Goal: Complete application form

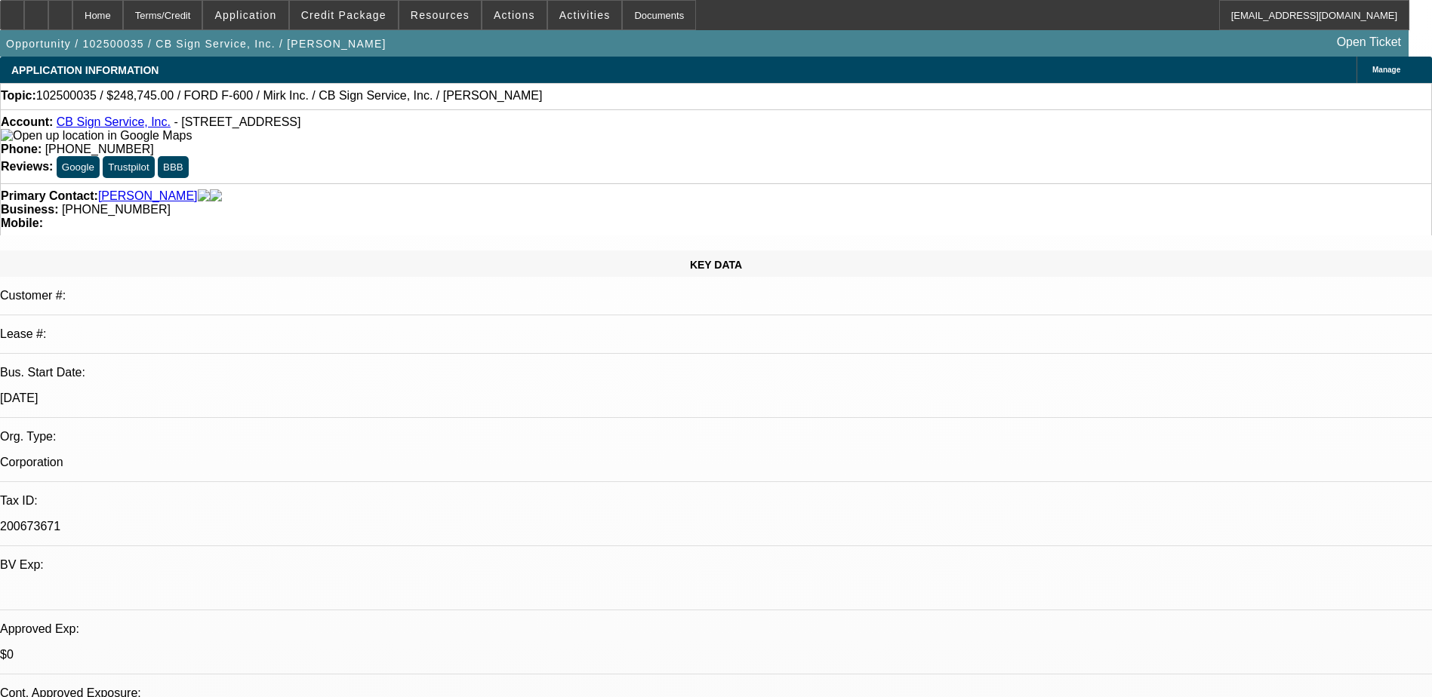
select select "0"
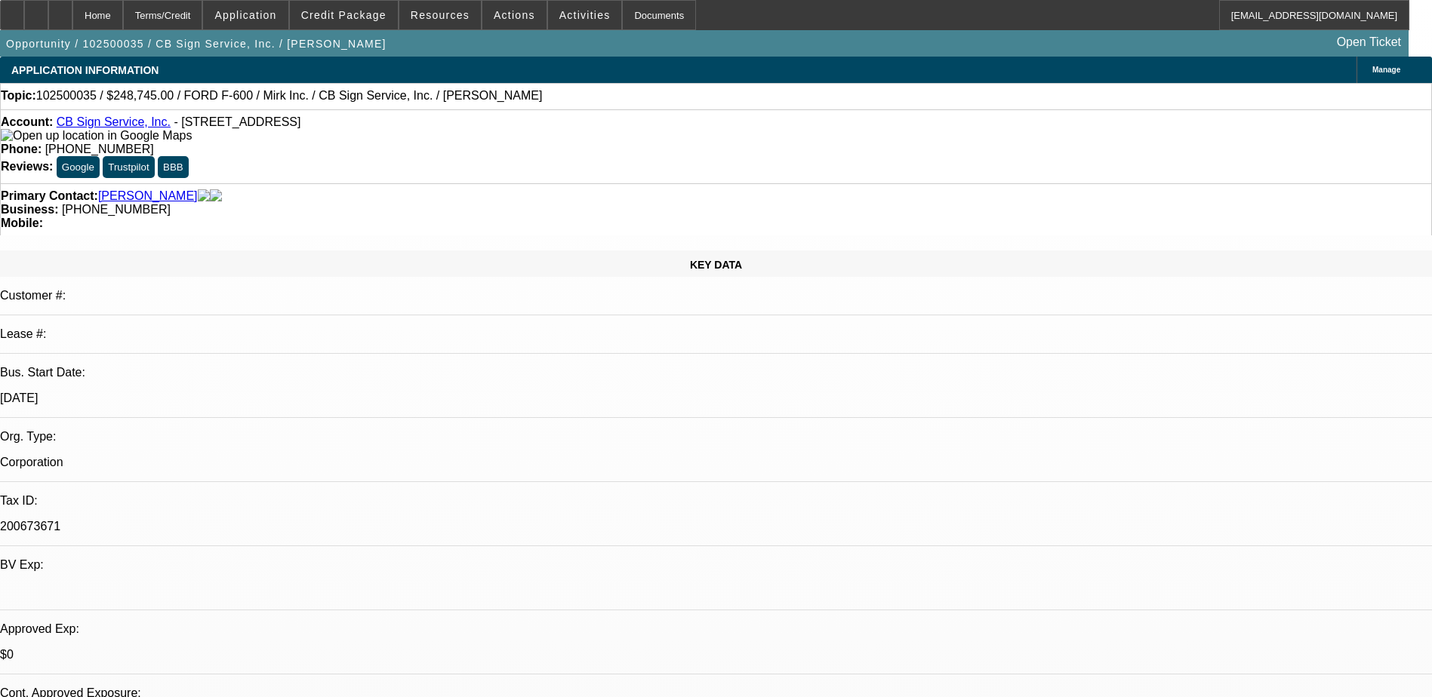
select select "0"
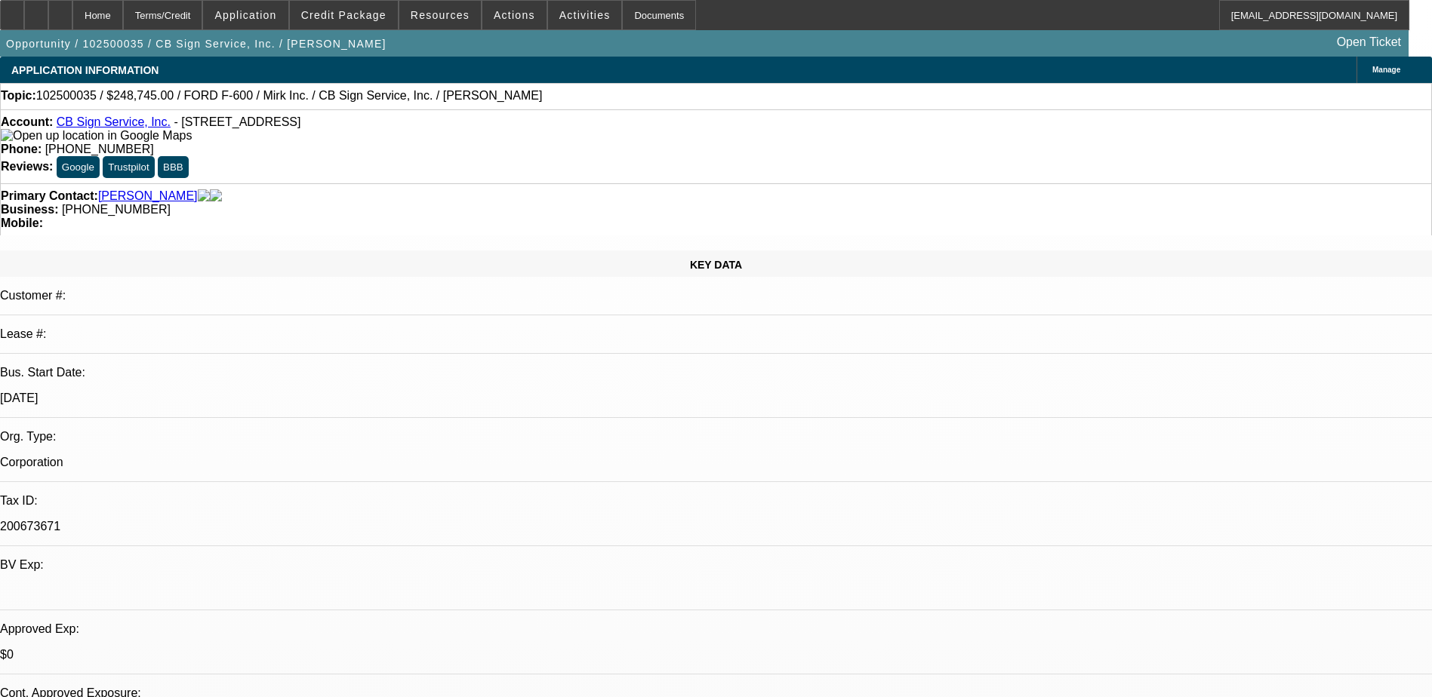
select select "0"
select select "1"
select select "3"
select select "6"
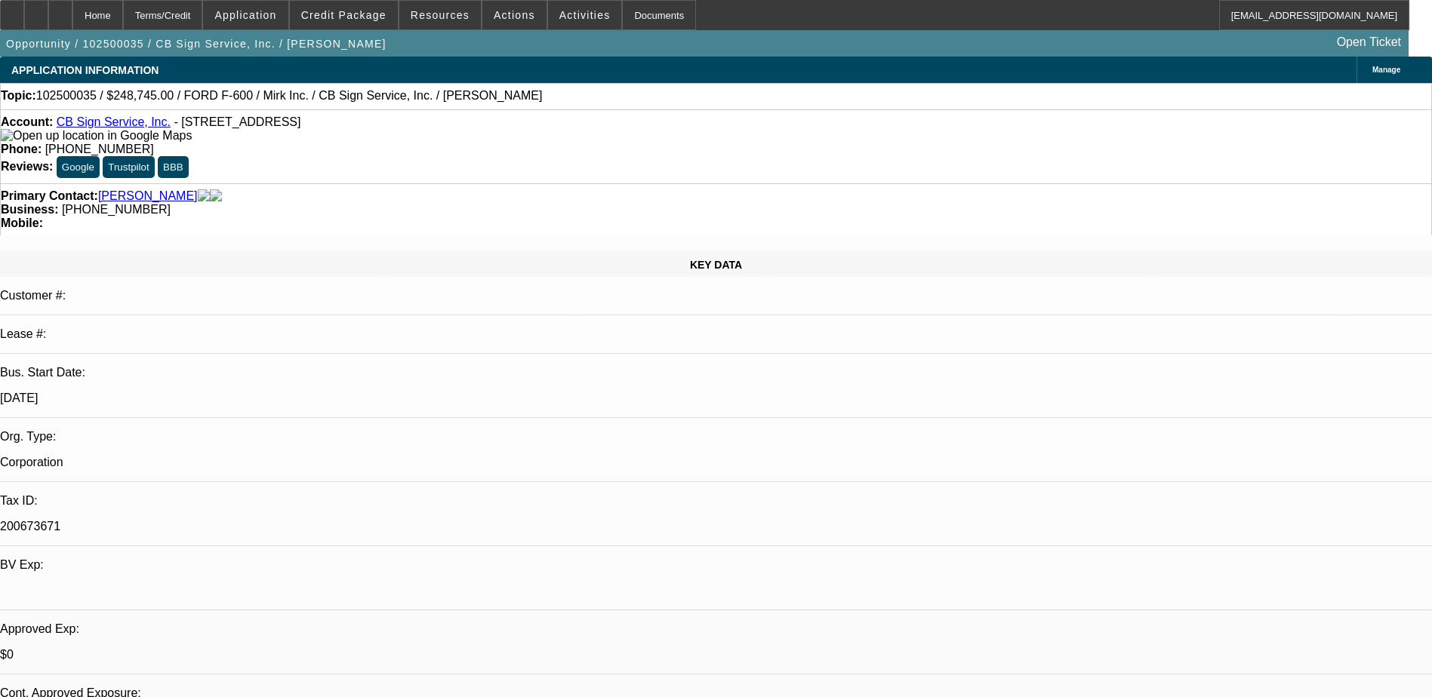
select select "1"
select select "3"
select select "6"
select select "1"
select select "3"
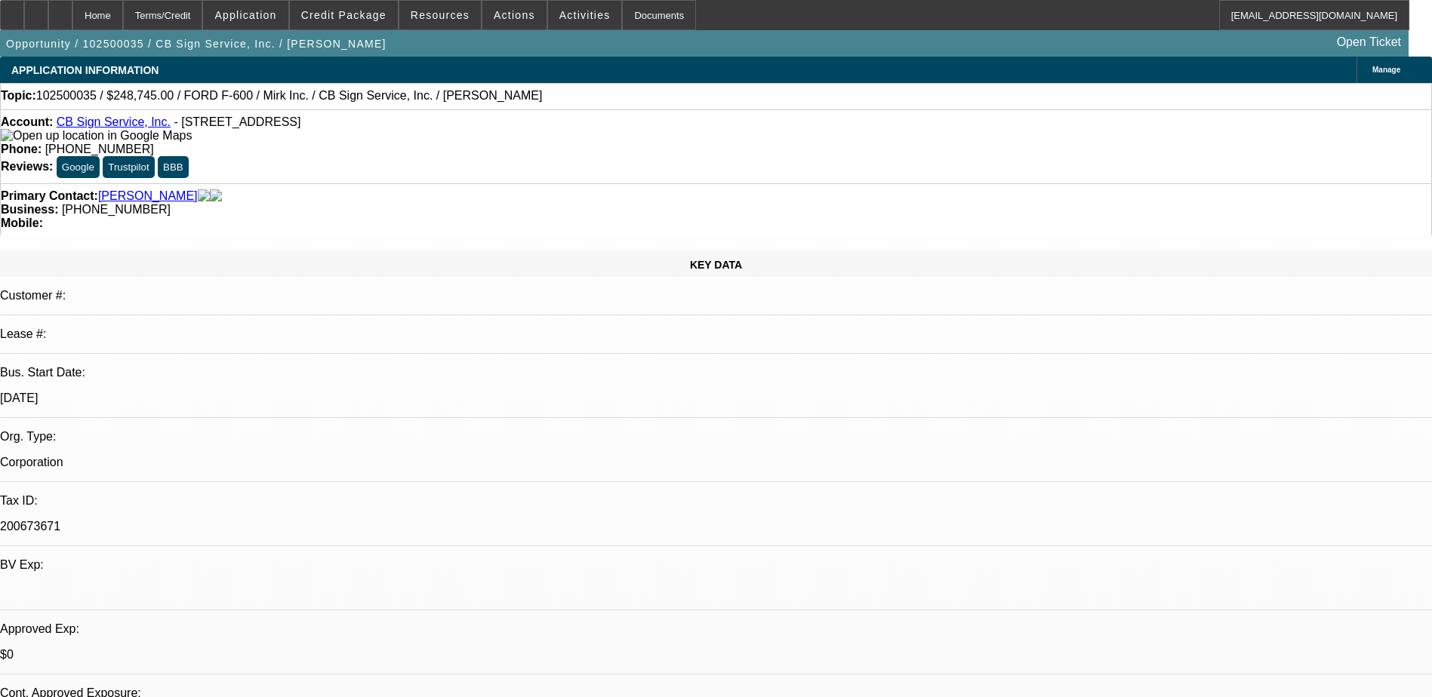
select select "6"
select select "1"
select select "3"
select select "6"
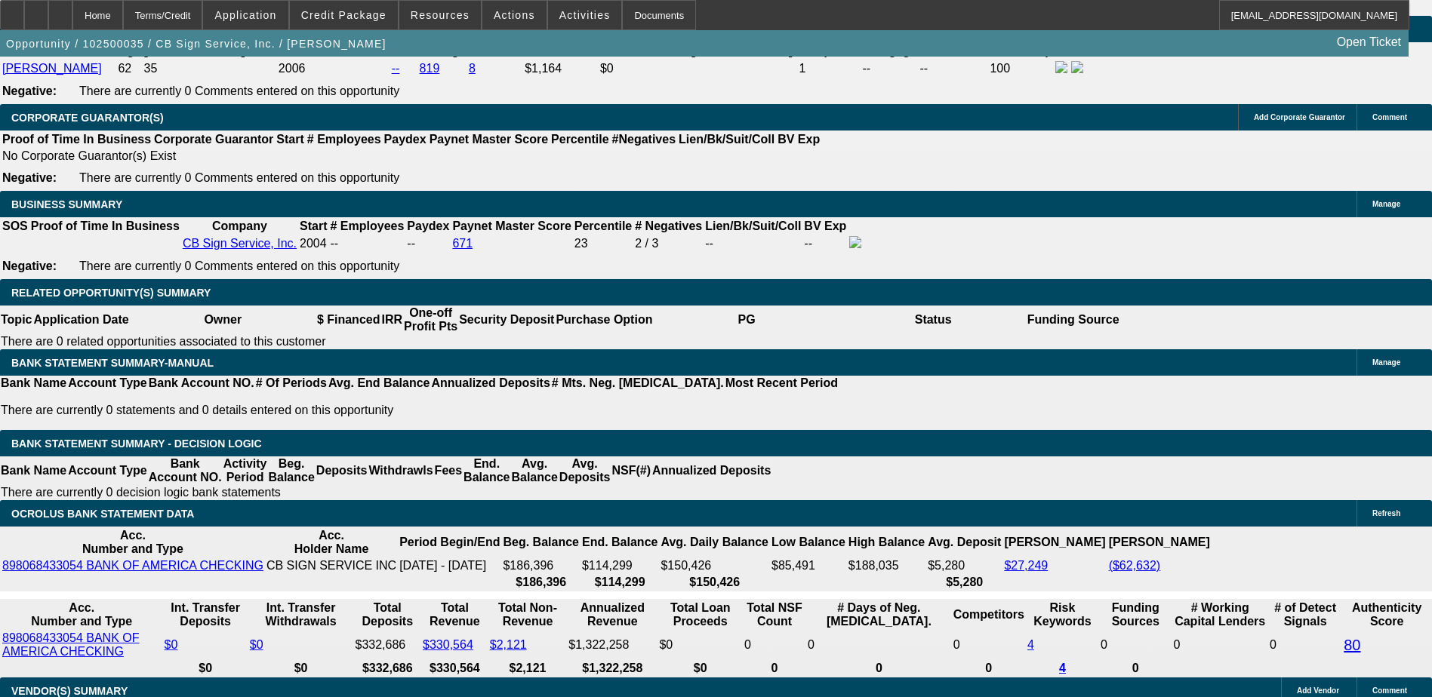
scroll to position [2264, 0]
